Goal: Entertainment & Leisure: Consume media (video, audio)

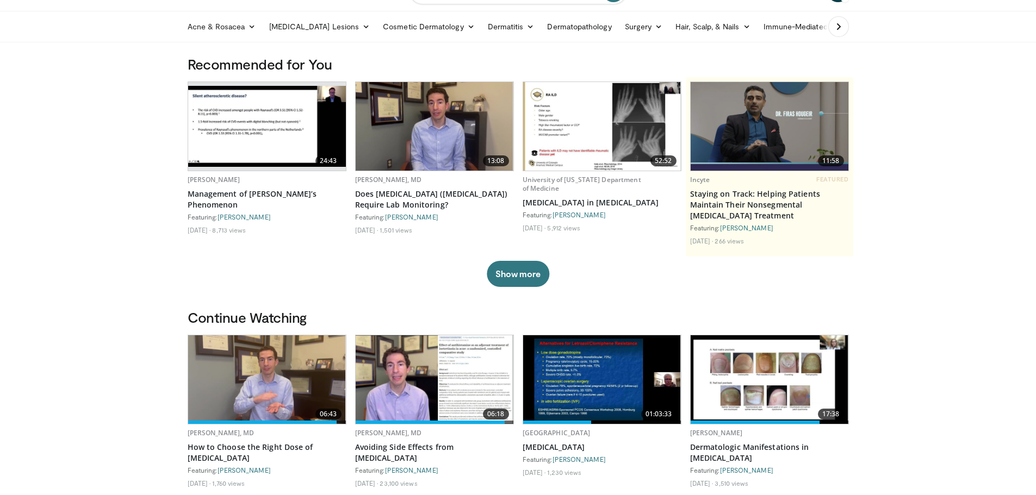
scroll to position [109, 0]
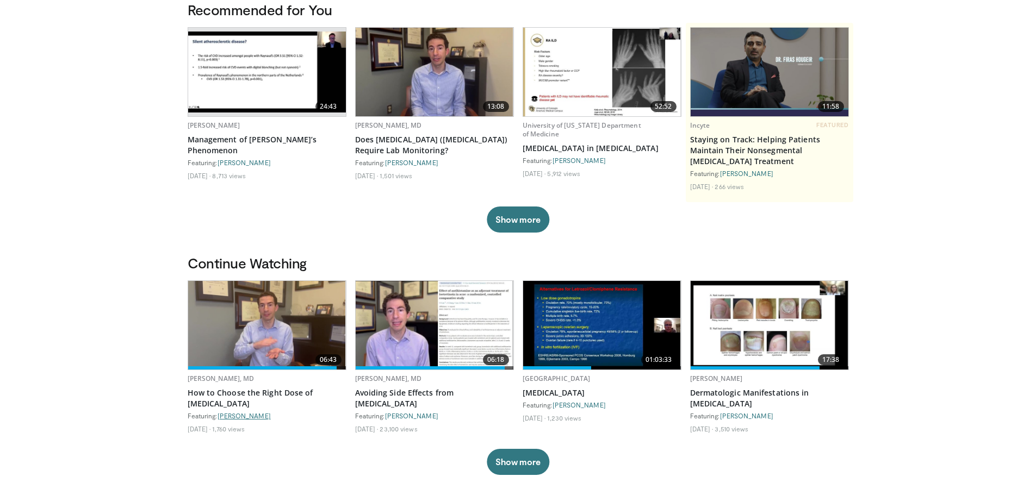
click at [238, 416] on link "[PERSON_NAME]" at bounding box center [243, 416] width 53 height 8
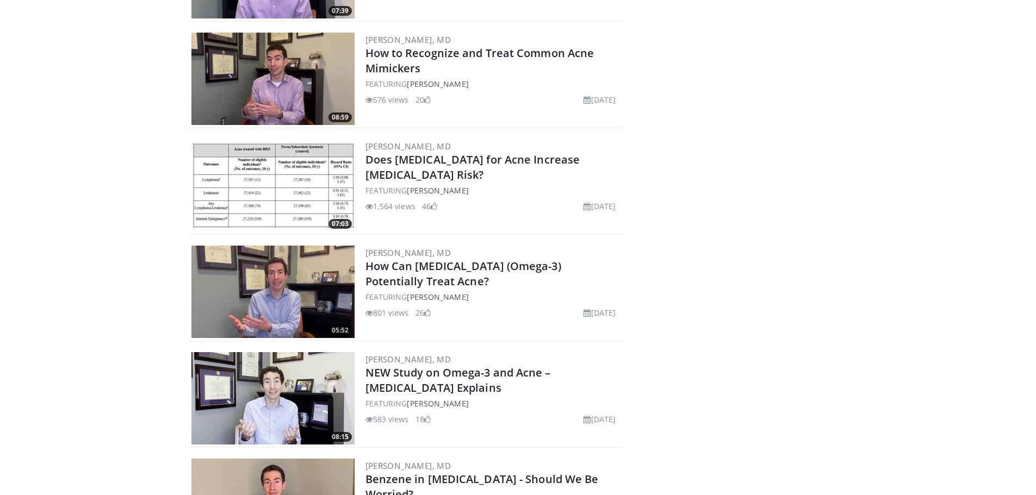
scroll to position [2503, 0]
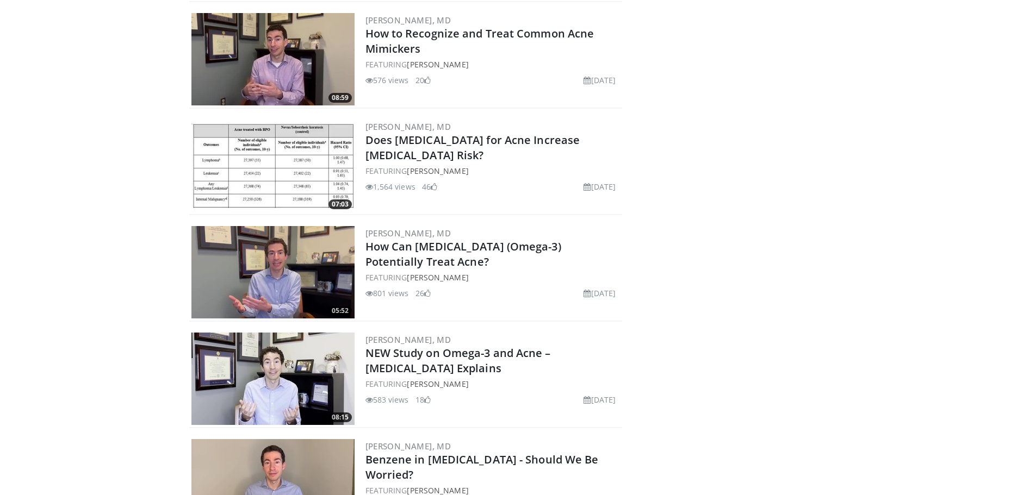
click at [242, 382] on img at bounding box center [272, 379] width 163 height 92
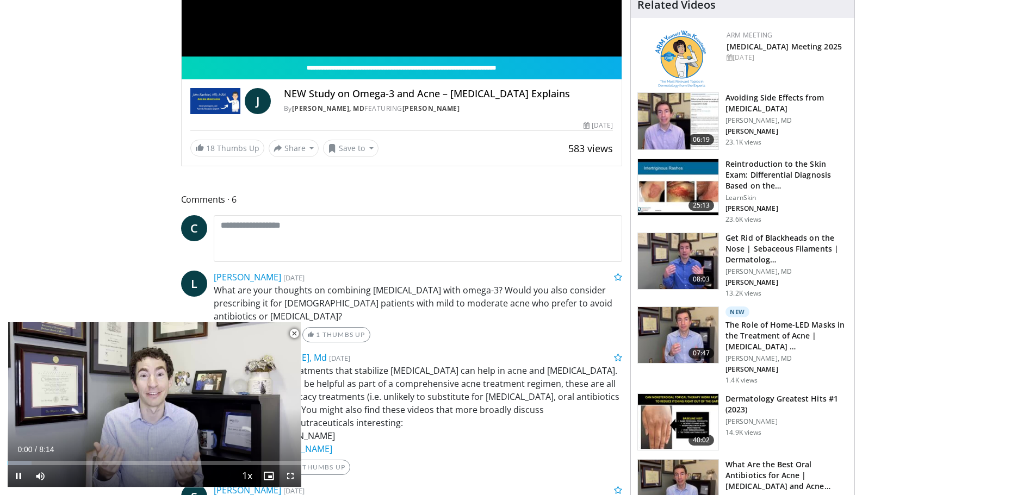
scroll to position [326, 0]
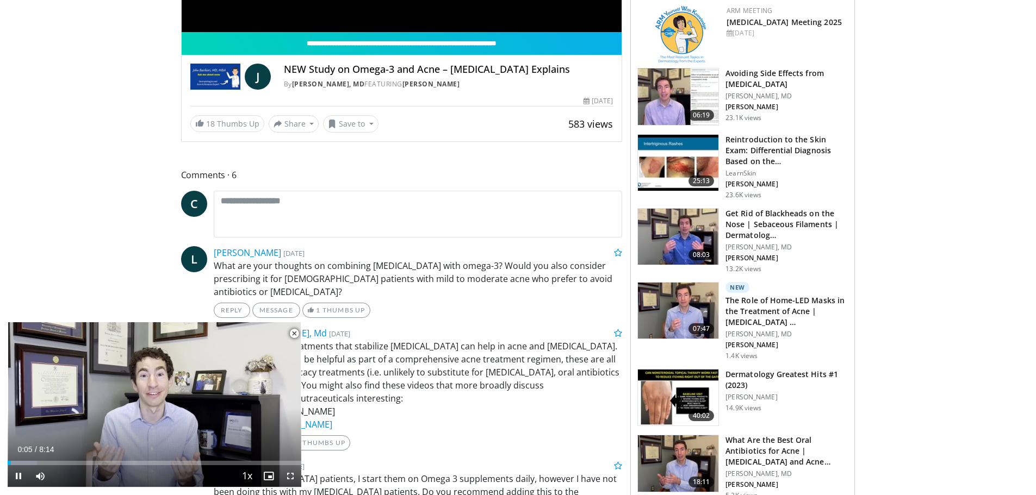
click at [291, 332] on span "Video Player" at bounding box center [294, 334] width 22 height 22
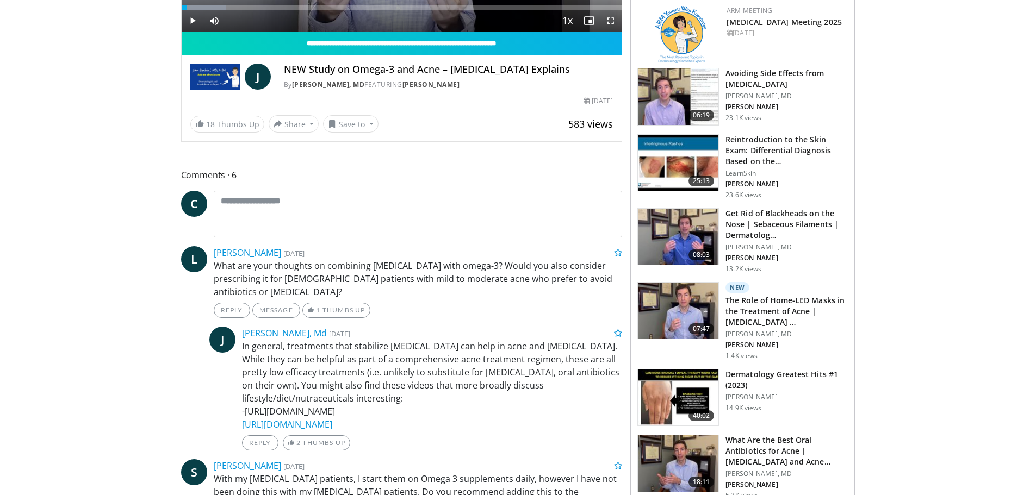
click at [209, 389] on div "J John Barbieri, Md 2 weeks, 3 days ago In general, treatments that stabilize m…" at bounding box center [415, 389] width 413 height 124
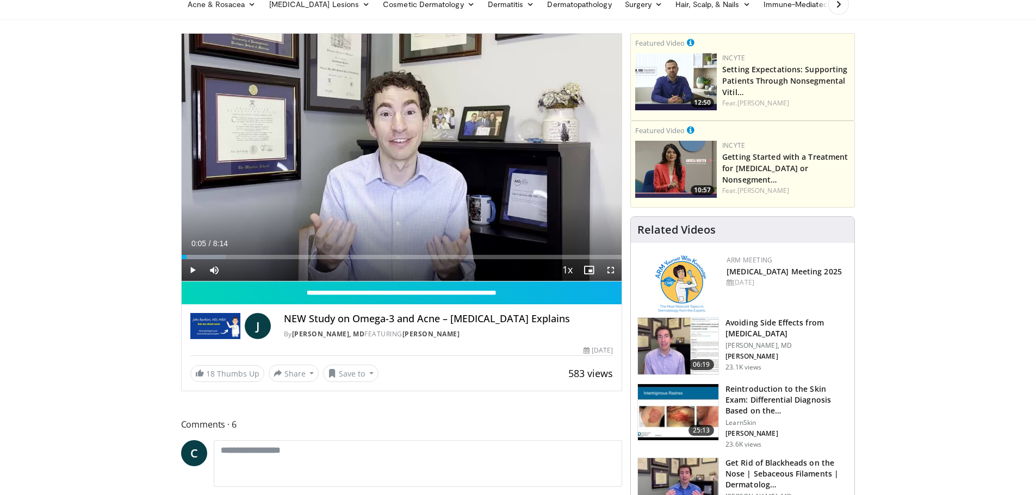
scroll to position [0, 0]
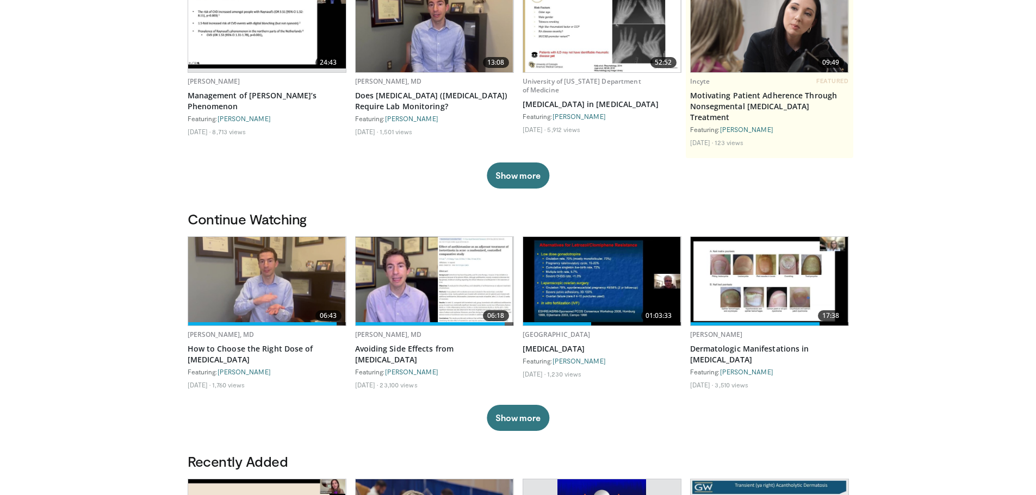
scroll to position [163, 0]
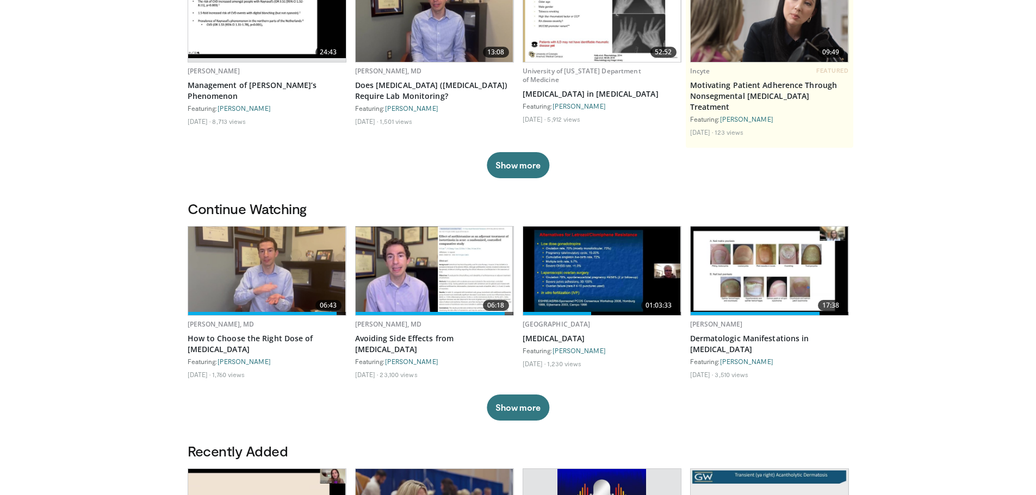
click at [601, 283] on img at bounding box center [602, 271] width 158 height 89
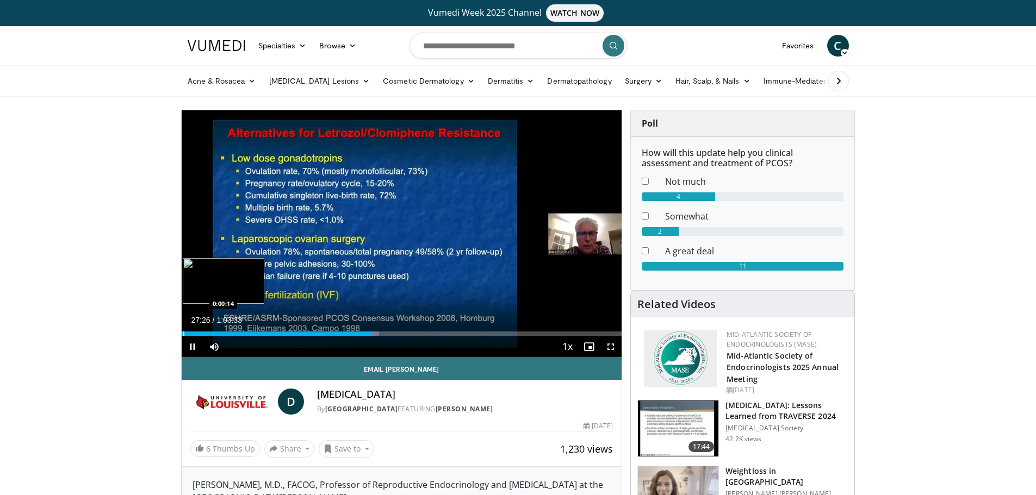
click at [183, 332] on div "Progress Bar" at bounding box center [183, 334] width 1 height 4
click at [184, 334] on div "Progress Bar" at bounding box center [184, 334] width 1 height 4
click at [191, 334] on div "Progress Bar" at bounding box center [191, 334] width 1 height 4
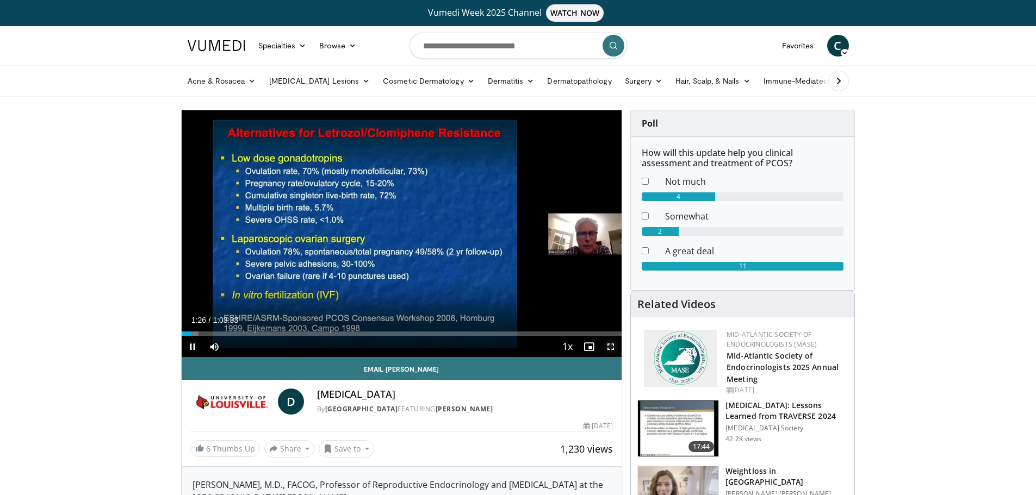
click at [612, 347] on span "Video Player" at bounding box center [611, 347] width 22 height 22
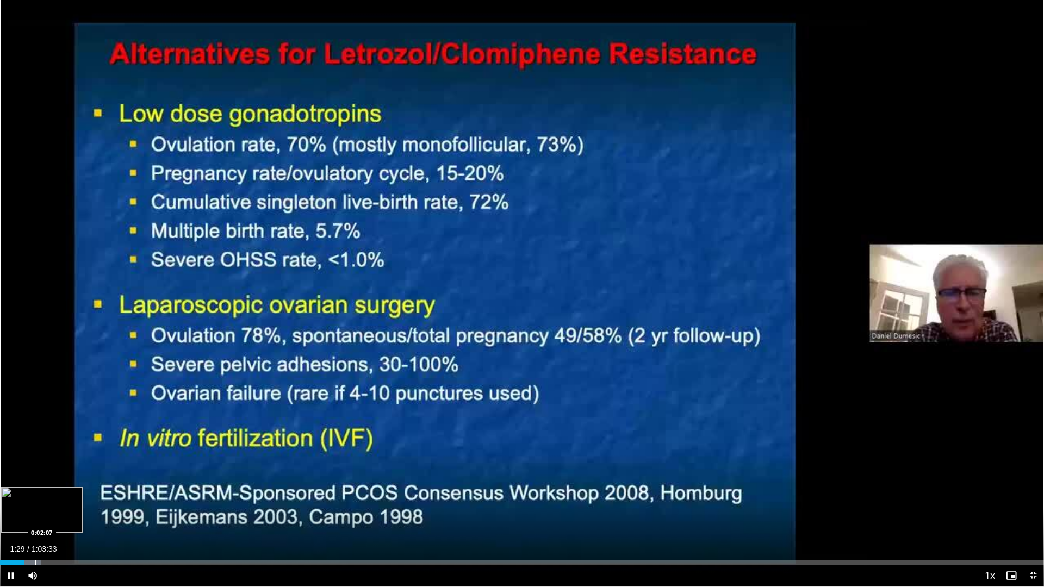
click at [35, 495] on div "Progress Bar" at bounding box center [35, 563] width 1 height 4
click at [42, 495] on div "10 seconds Tap to unmute" at bounding box center [522, 293] width 1044 height 587
click at [18, 495] on span "Video Player" at bounding box center [11, 576] width 22 height 22
click at [43, 495] on div "Progress Bar" at bounding box center [43, 563] width 1 height 4
click at [55, 495] on div "Progress Bar" at bounding box center [55, 563] width 1 height 4
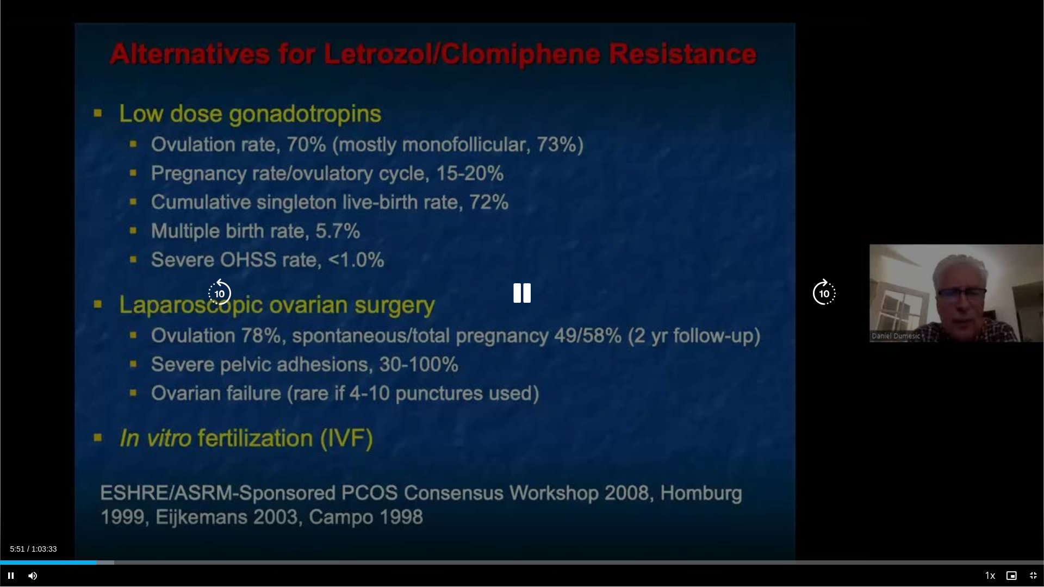
click at [231, 298] on icon "Video Player" at bounding box center [219, 293] width 30 height 30
click at [331, 449] on div "20 seconds Tap to unmute" at bounding box center [522, 293] width 1044 height 587
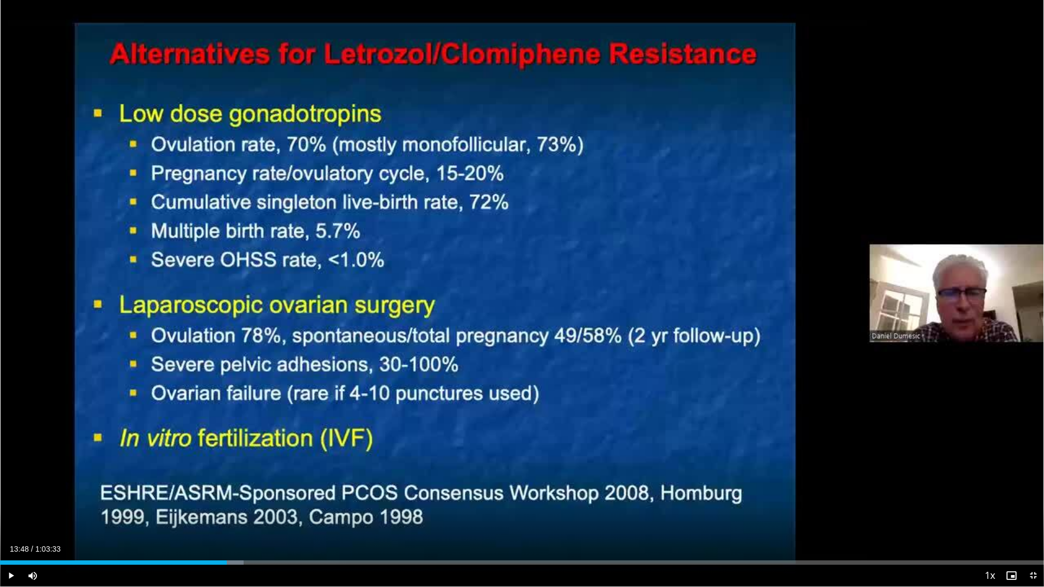
click at [331, 449] on div "20 seconds Tap to unmute" at bounding box center [522, 293] width 1044 height 587
click at [241, 495] on div "Loaded : 24.65% 0:14:34 0:14:41" at bounding box center [522, 560] width 1044 height 10
click at [253, 495] on div "Progress Bar" at bounding box center [253, 563] width 1 height 4
click at [321, 495] on div "Progress Bar" at bounding box center [321, 563] width 1 height 4
click at [347, 495] on div "Progress Bar" at bounding box center [346, 563] width 1 height 4
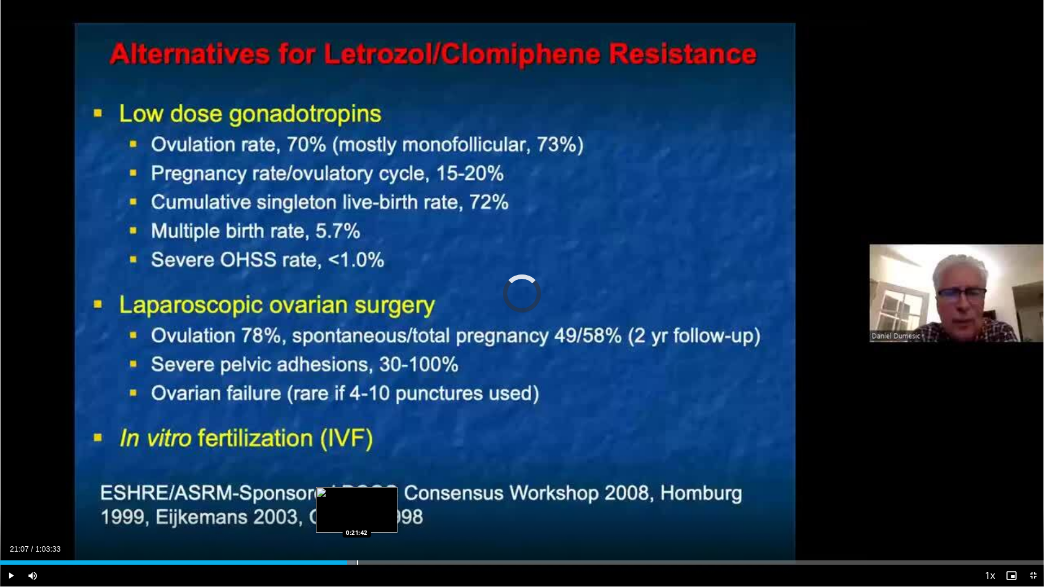
click at [357, 495] on div "Progress Bar" at bounding box center [357, 563] width 1 height 4
click at [365, 495] on div "Progress Bar" at bounding box center [365, 563] width 1 height 4
click at [367, 495] on div "Progress Bar" at bounding box center [367, 563] width 1 height 4
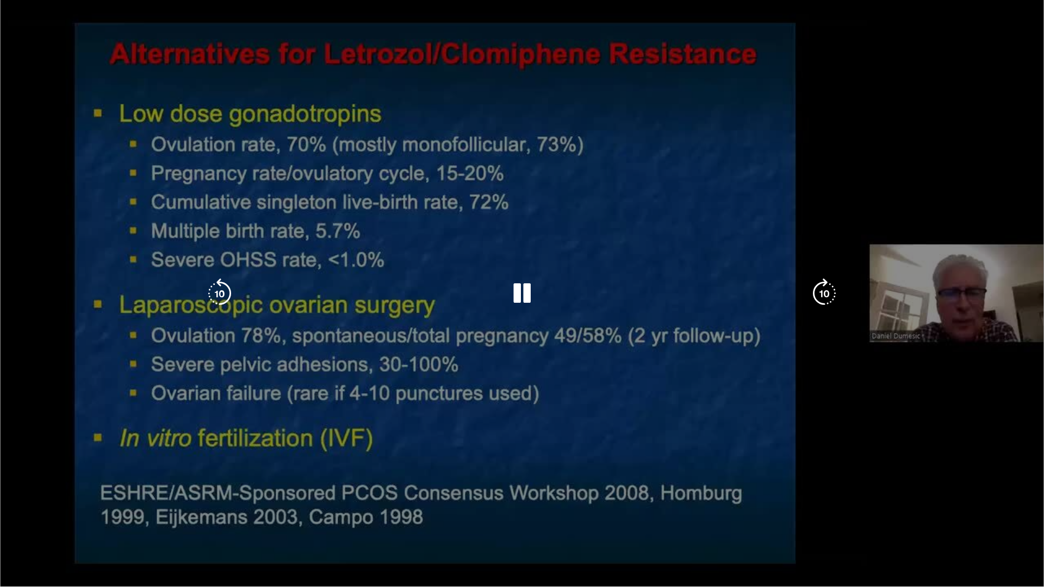
click at [363, 495] on div "Loaded : 36.68% 0:22:21 0:22:06" at bounding box center [522, 584] width 1044 height 4
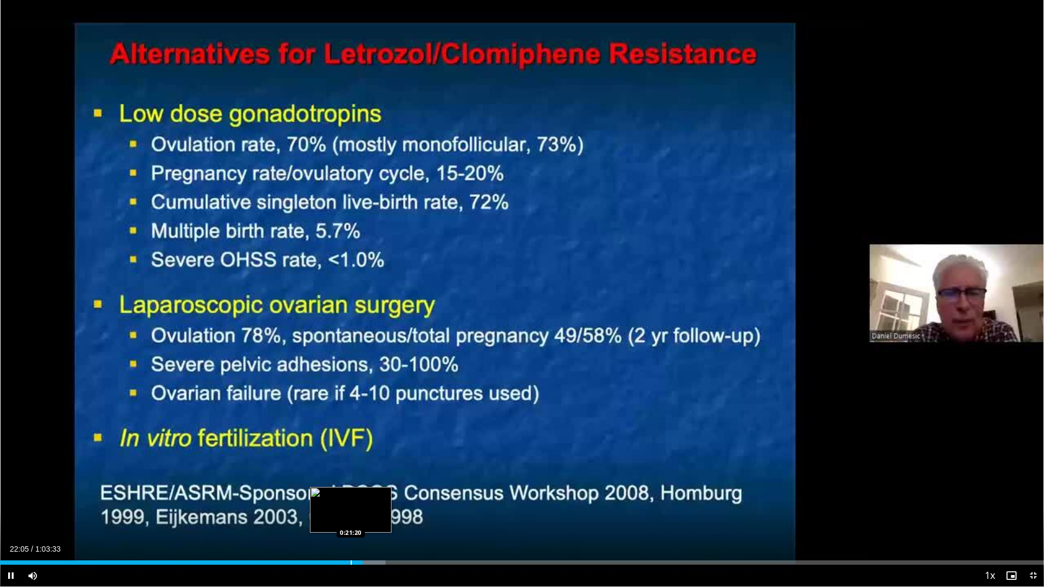
click at [351, 495] on div "Progress Bar" at bounding box center [351, 563] width 1 height 4
click at [343, 495] on div "Loaded : 35.38% 0:21:25 0:20:53" at bounding box center [522, 560] width 1044 height 10
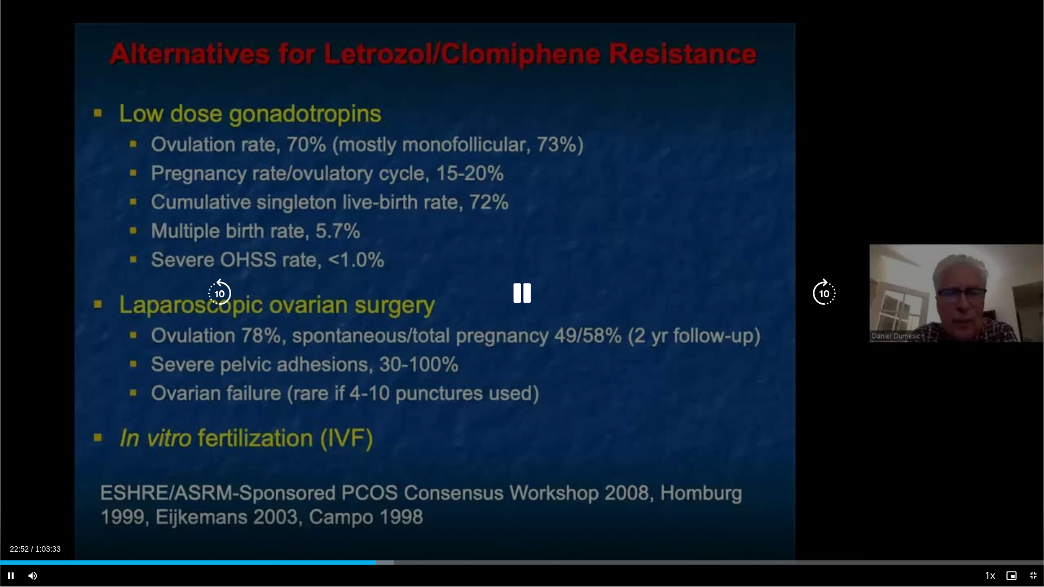
click at [515, 300] on icon "Video Player" at bounding box center [522, 293] width 30 height 30
